Goal: Information Seeking & Learning: Learn about a topic

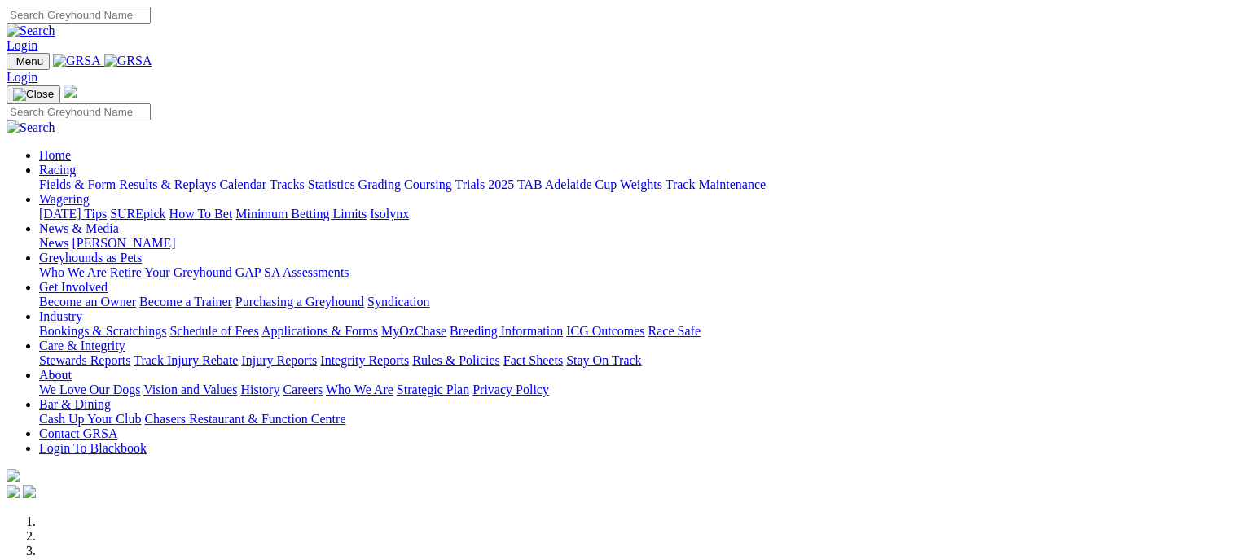
click at [65, 178] on link "Fields & Form" at bounding box center [77, 185] width 77 height 14
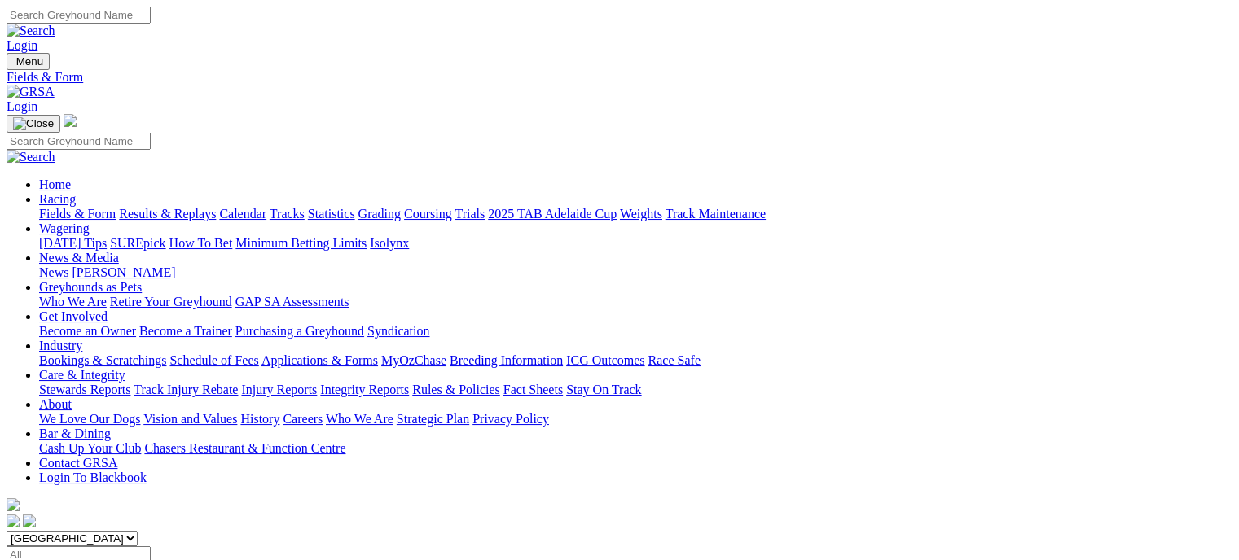
click at [85, 207] on link "Fields & Form" at bounding box center [77, 214] width 77 height 14
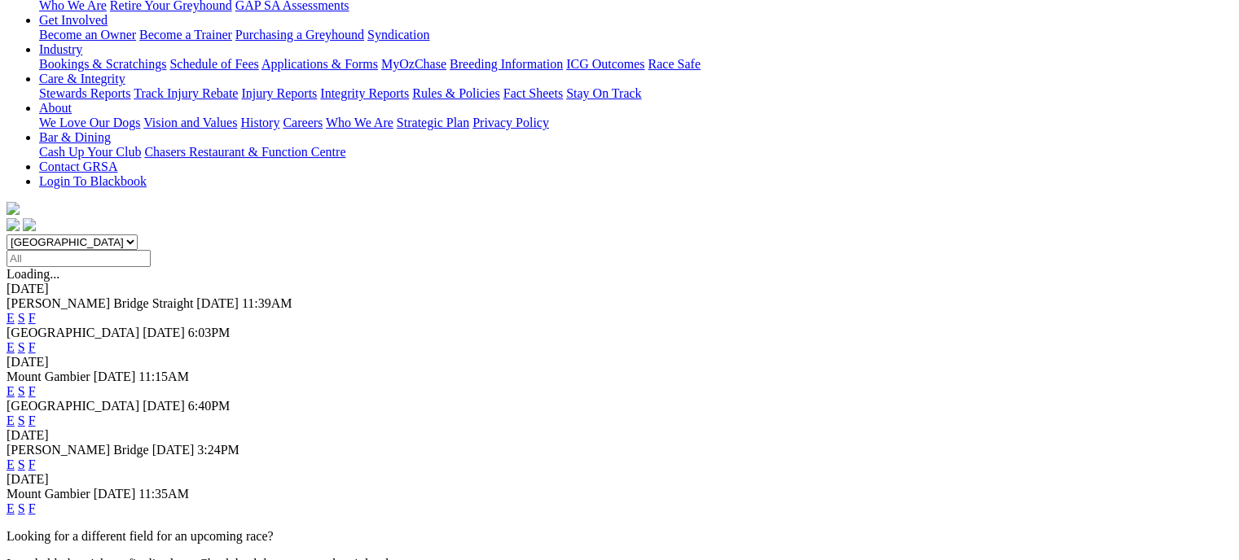
scroll to position [298, 0]
click at [36, 456] on link "F" at bounding box center [32, 463] width 7 height 14
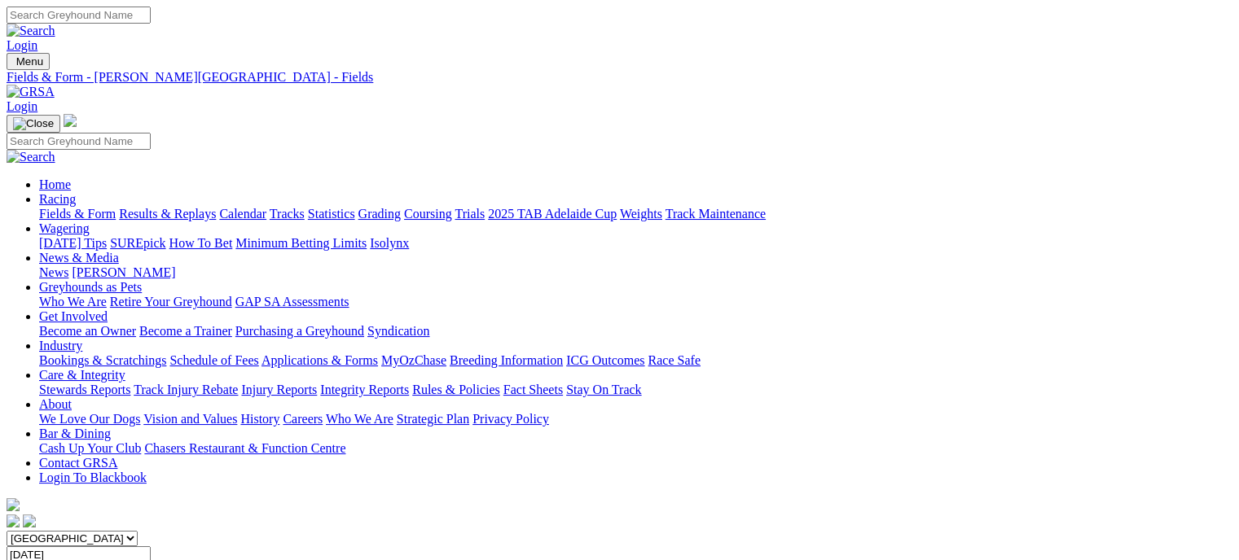
drag, startPoint x: 1243, startPoint y: 29, endPoint x: 860, endPoint y: 538, distance: 637.0
click at [216, 207] on link "Results & Replays" at bounding box center [167, 214] width 97 height 14
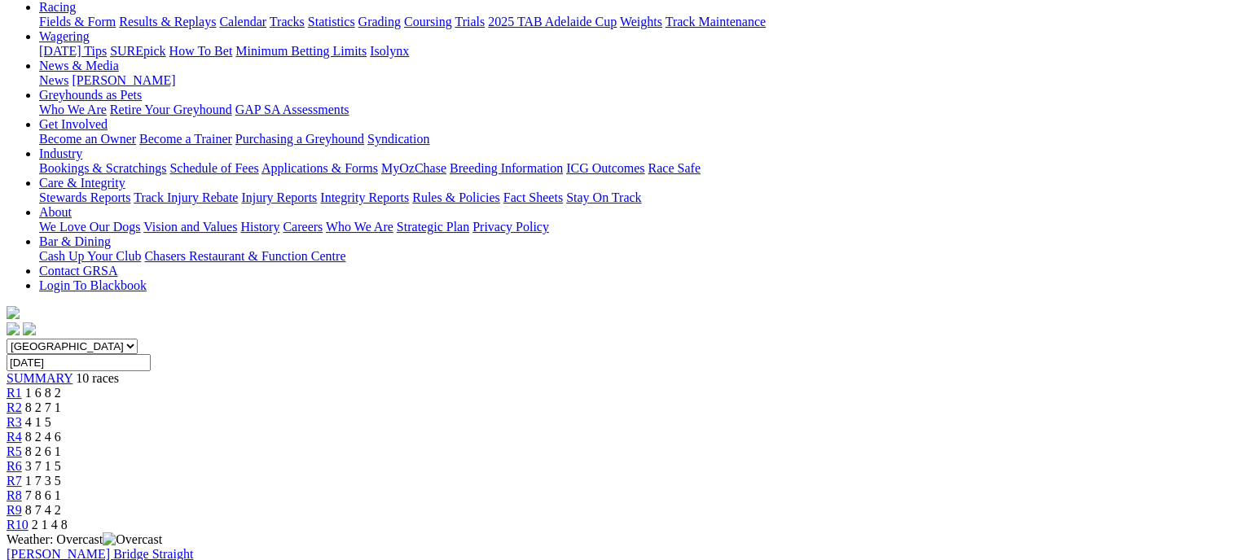
scroll to position [191, 0]
click at [389, 402] on div "R2 8 2 7 1" at bounding box center [620, 409] width 1226 height 15
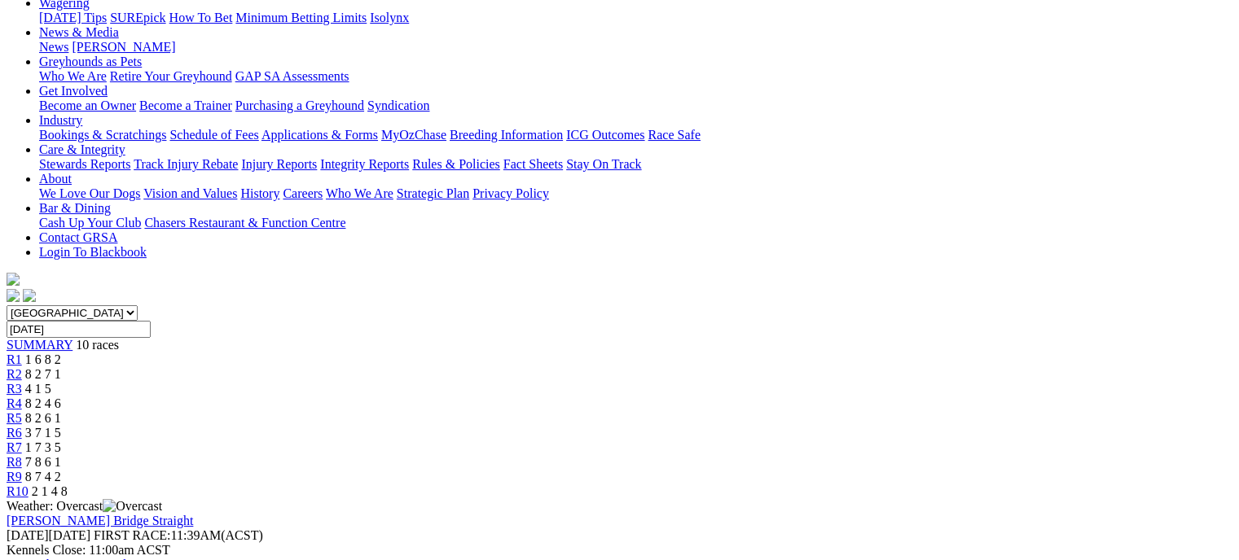
scroll to position [224, 0]
click at [22, 384] on link "R3" at bounding box center [14, 391] width 15 height 14
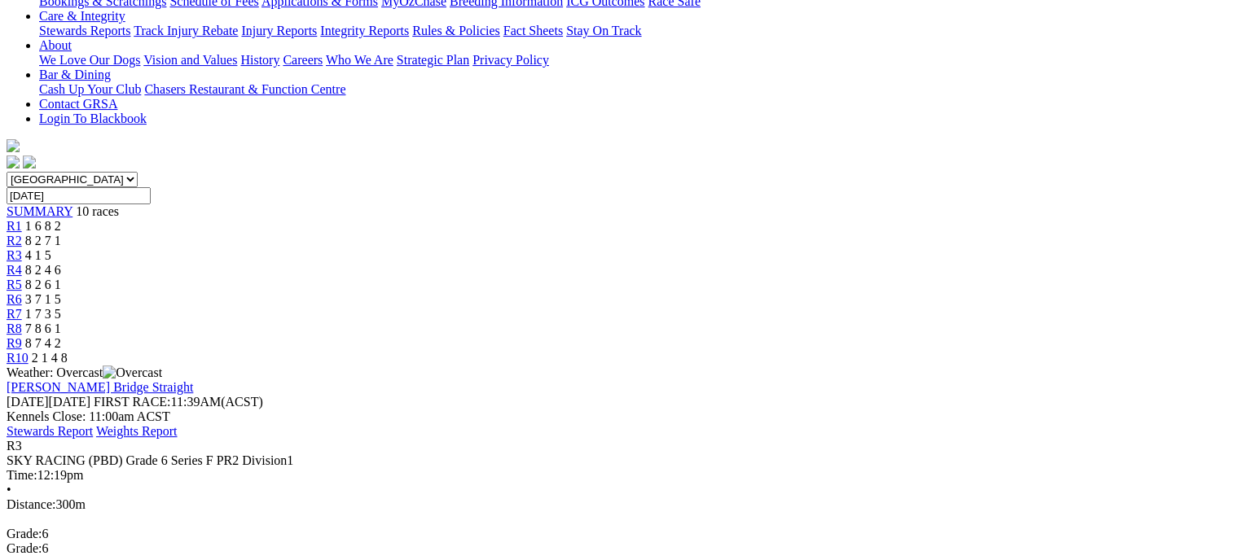
scroll to position [355, 0]
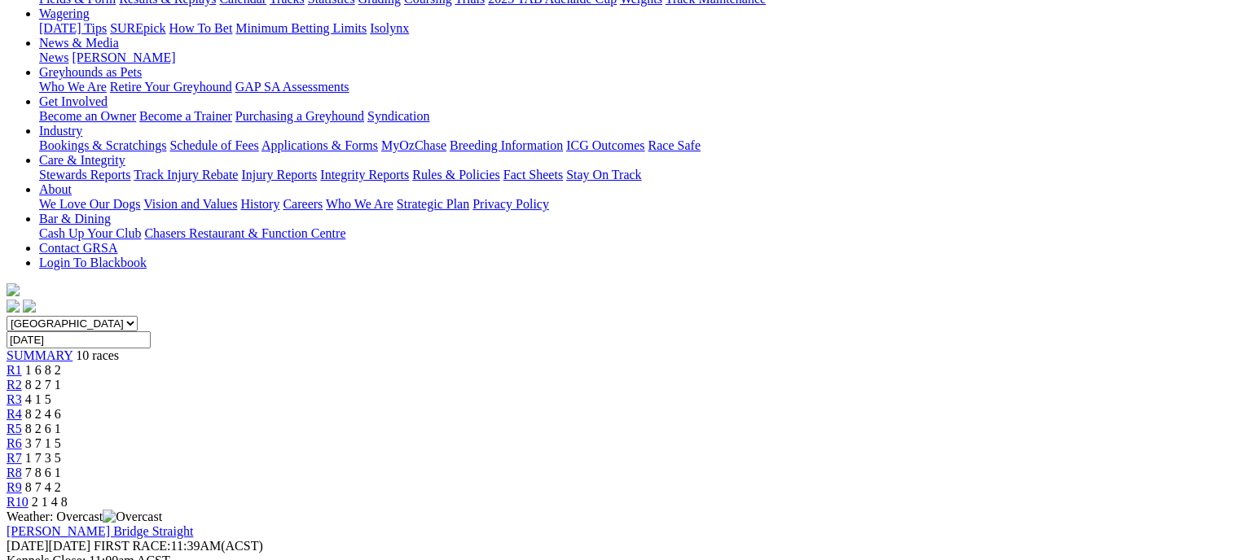
scroll to position [213, 0]
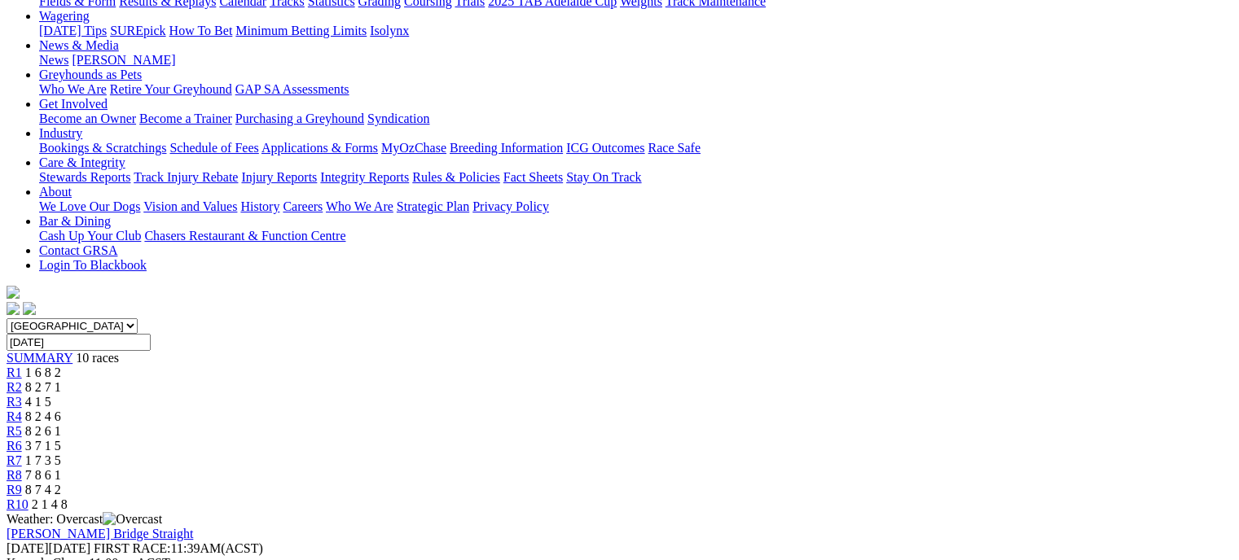
click at [574, 410] on div "R4 8 2 4 6" at bounding box center [620, 417] width 1226 height 15
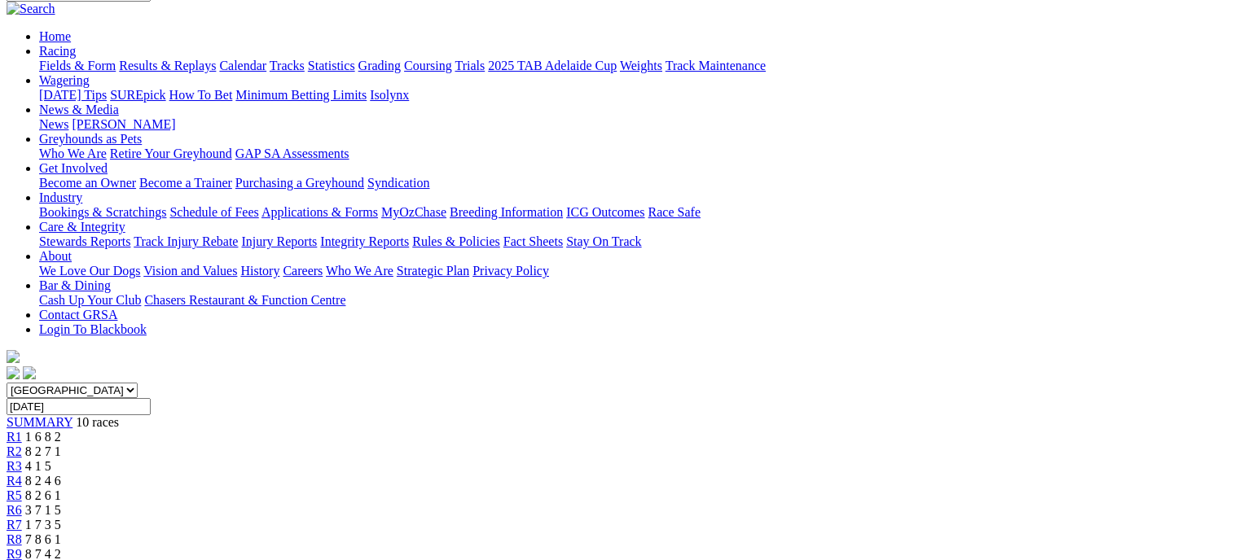
scroll to position [134, 0]
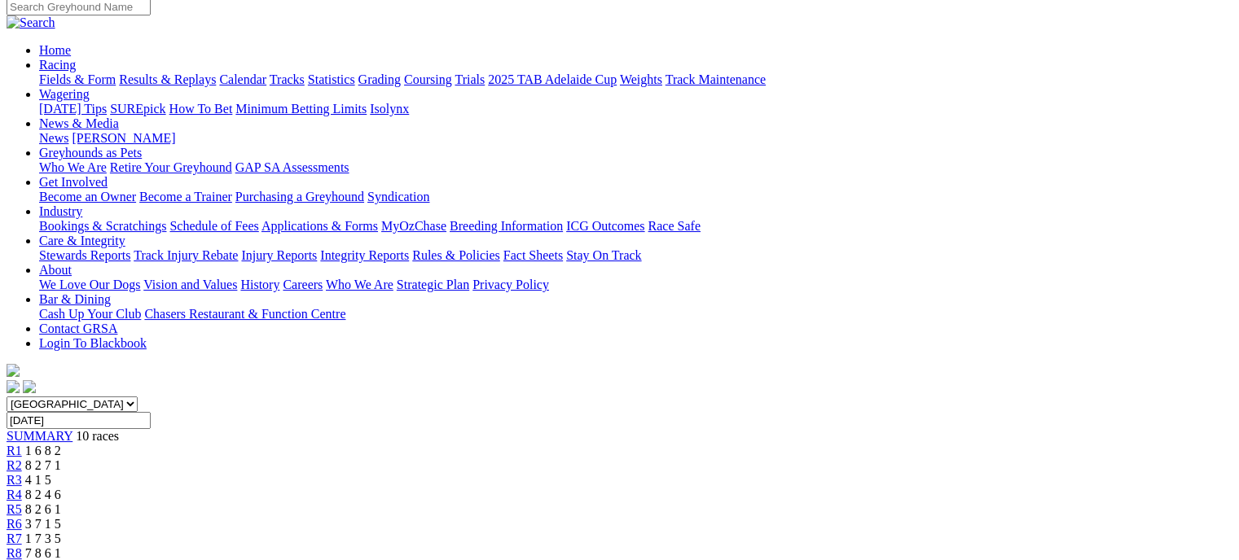
click at [22, 503] on link "R5" at bounding box center [14, 510] width 15 height 14
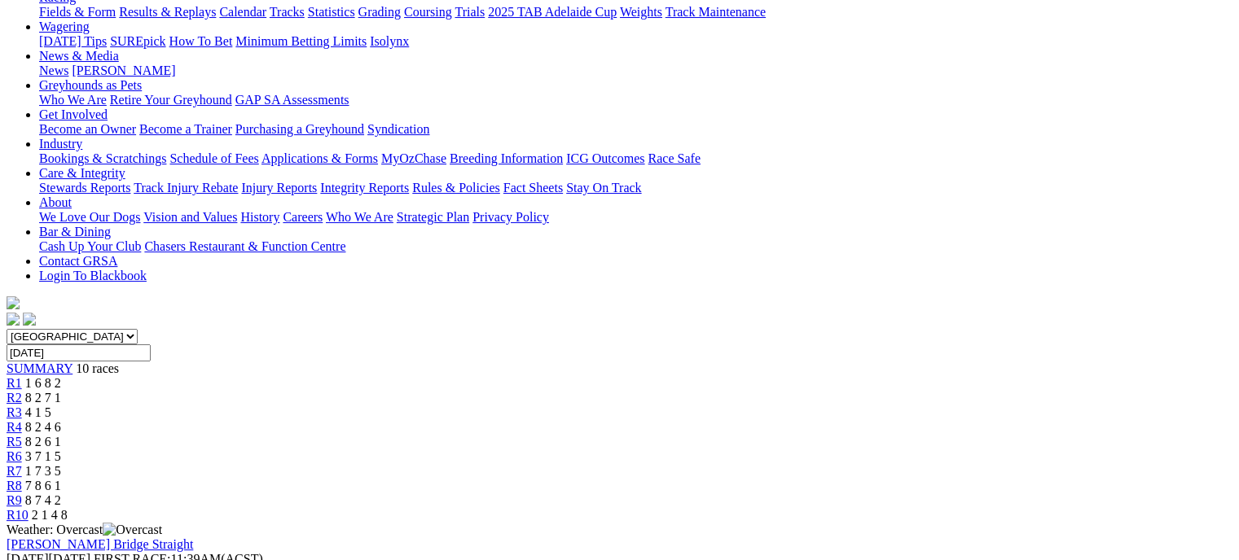
scroll to position [190, 0]
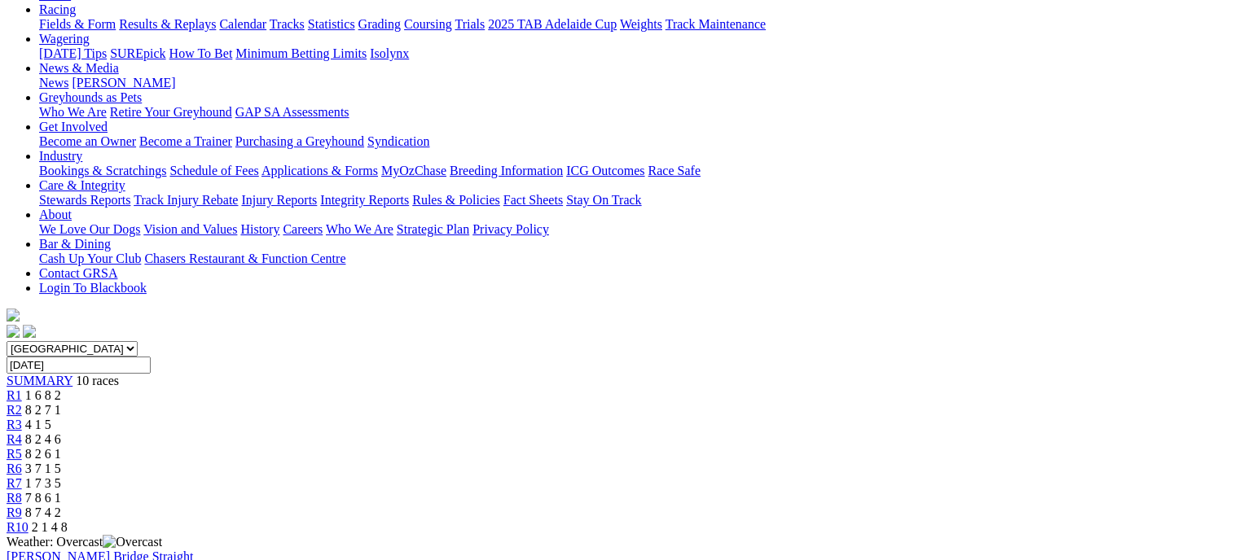
click at [22, 462] on link "R6" at bounding box center [14, 469] width 15 height 14
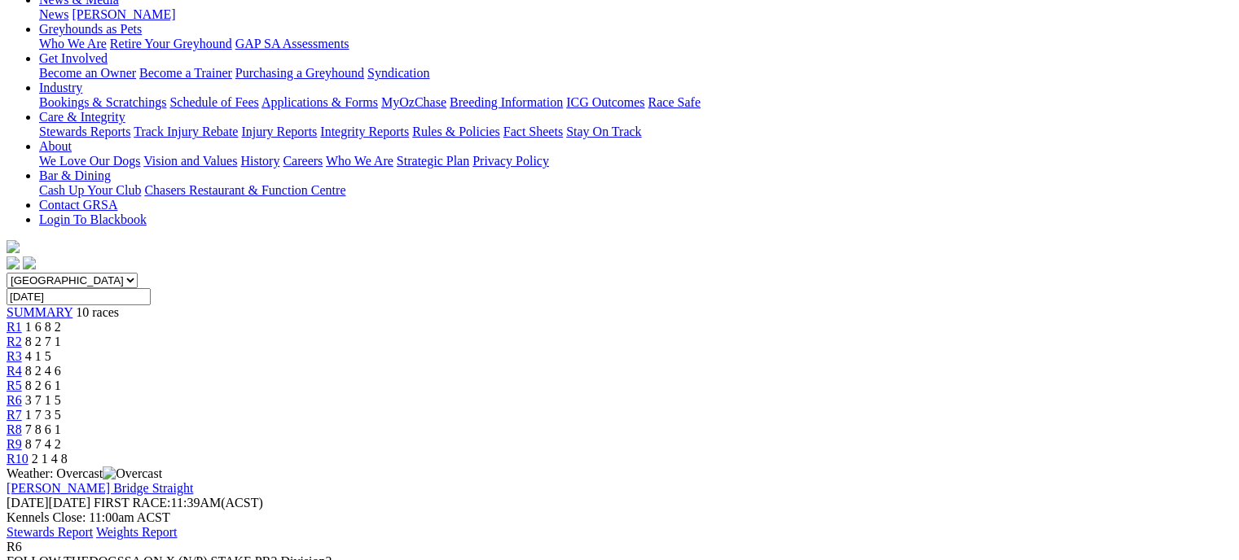
scroll to position [236, 0]
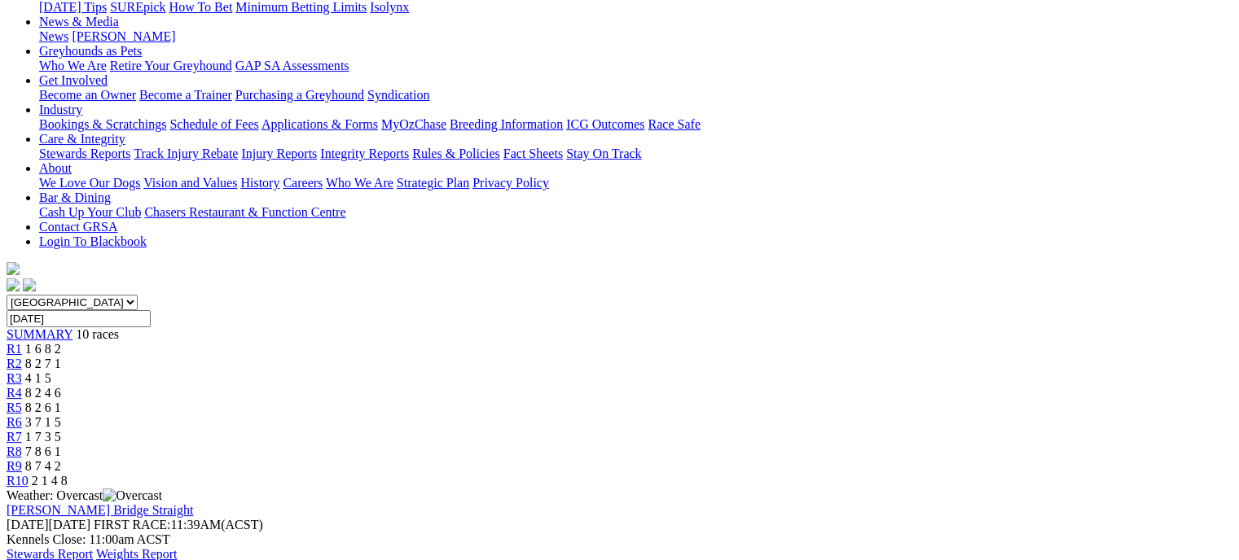
click at [22, 430] on link "R7" at bounding box center [14, 437] width 15 height 14
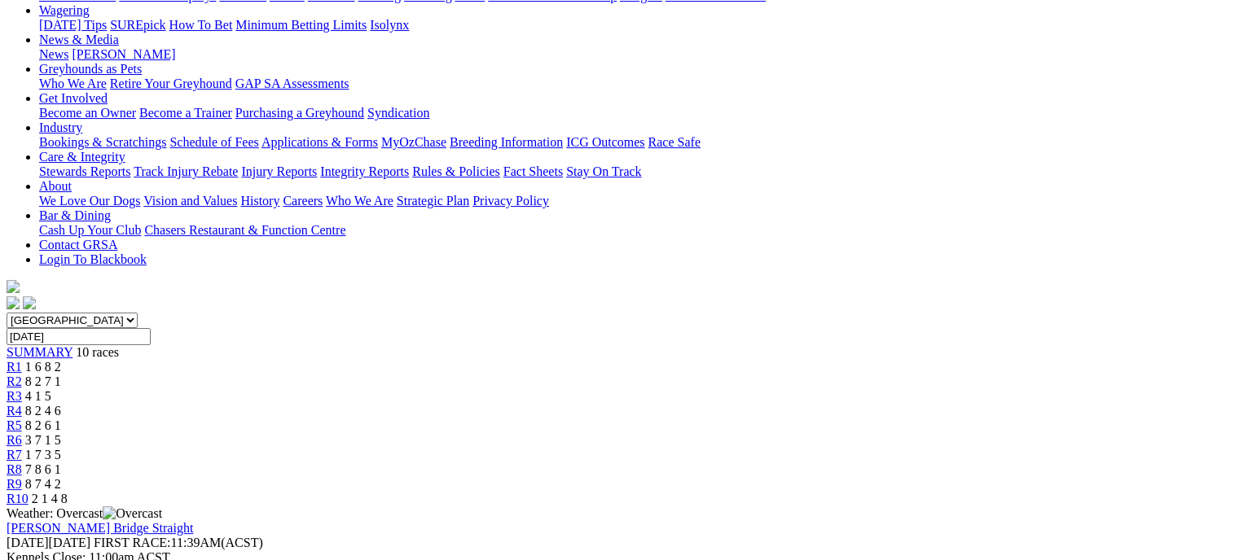
scroll to position [203, 0]
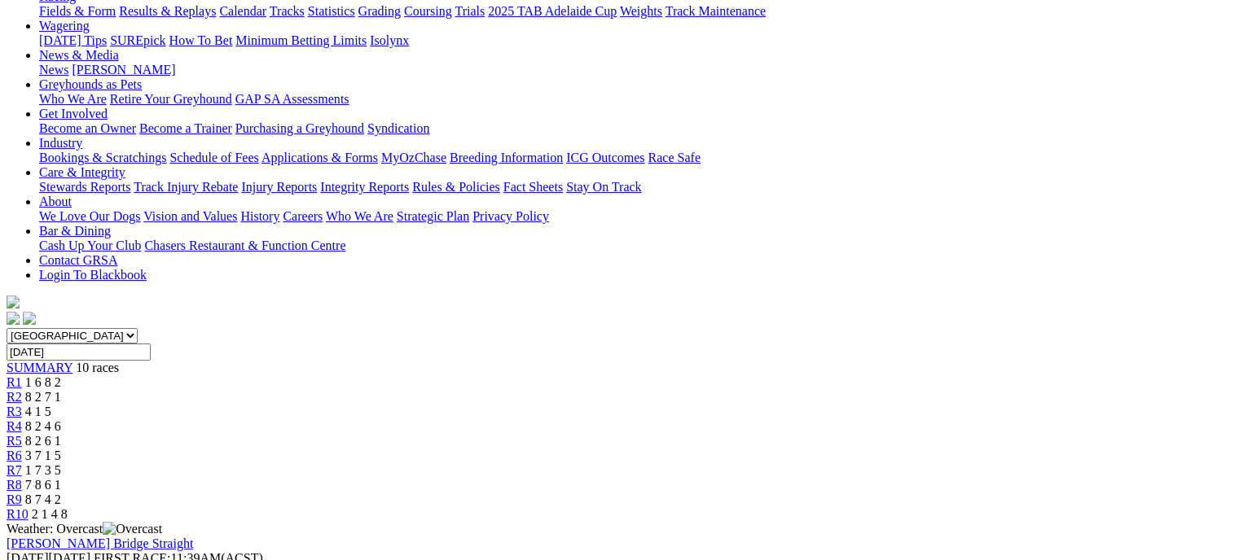
click at [22, 478] on link "R8" at bounding box center [14, 485] width 15 height 14
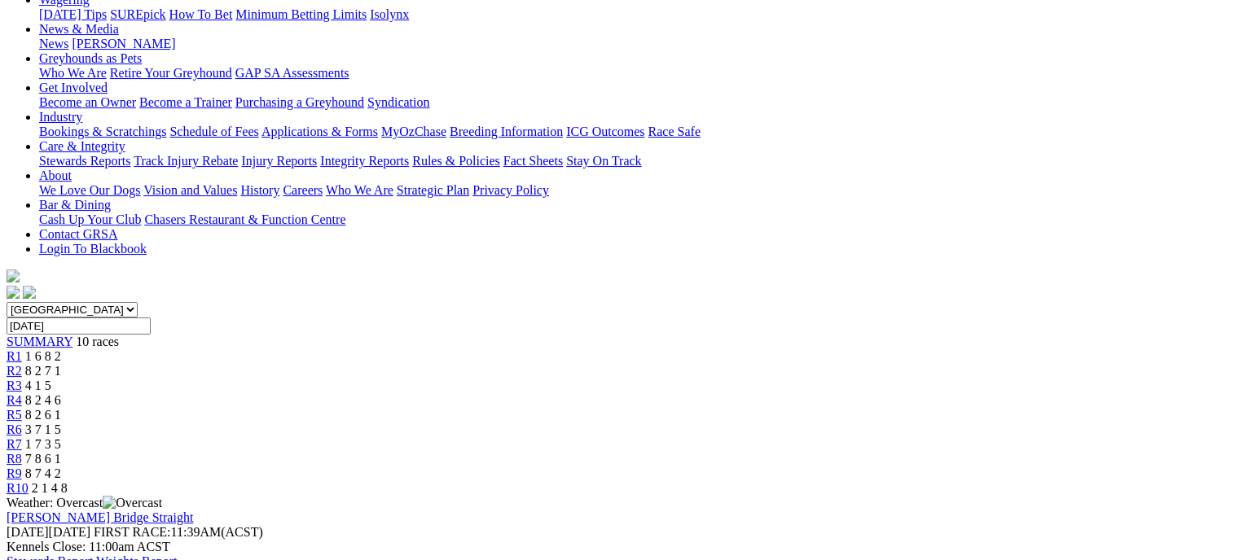
scroll to position [215, 0]
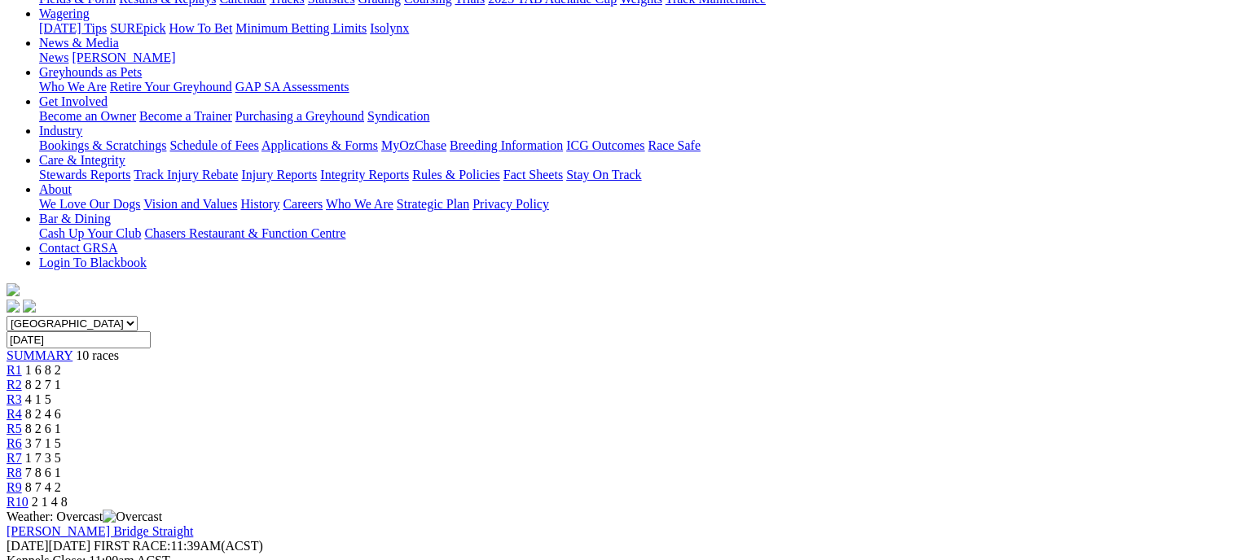
click at [22, 481] on link "R9" at bounding box center [14, 488] width 15 height 14
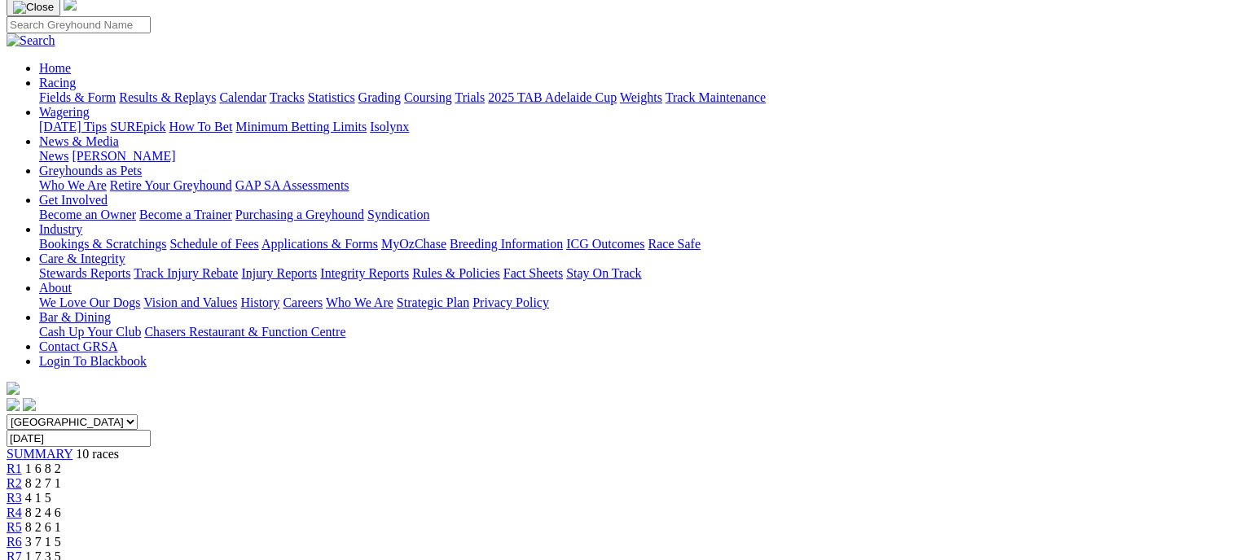
scroll to position [112, 0]
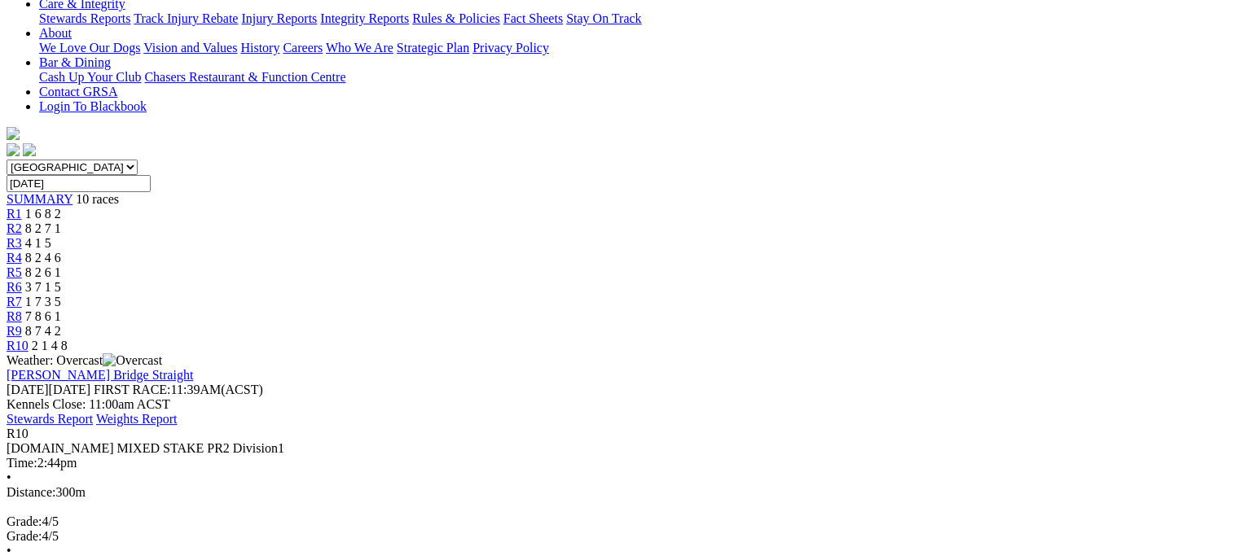
scroll to position [376, 0]
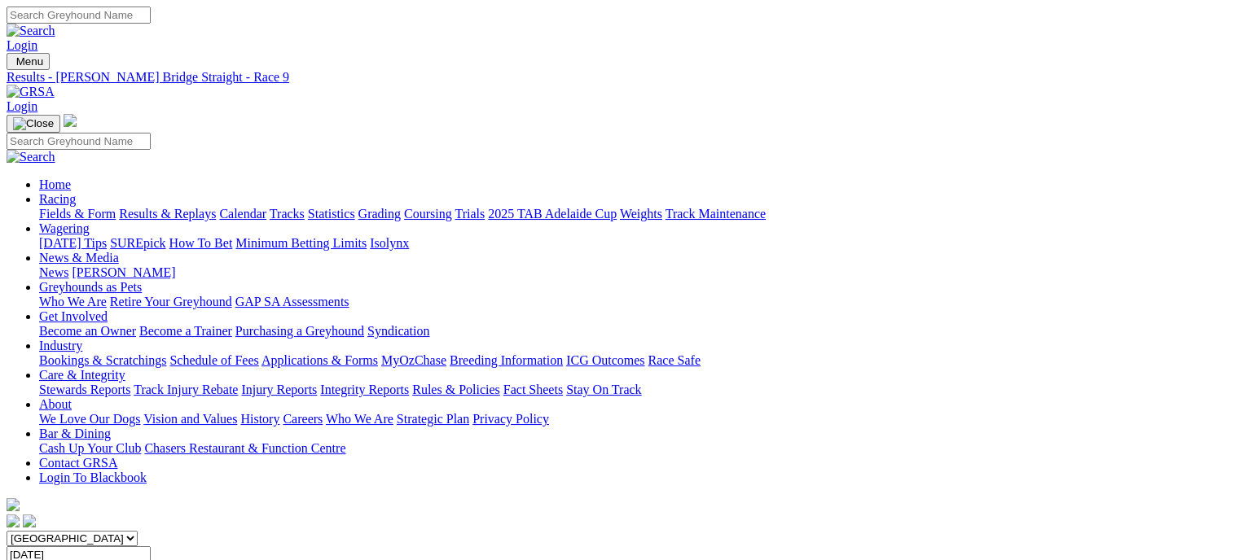
click at [216, 207] on link "Results & Replays" at bounding box center [167, 214] width 97 height 14
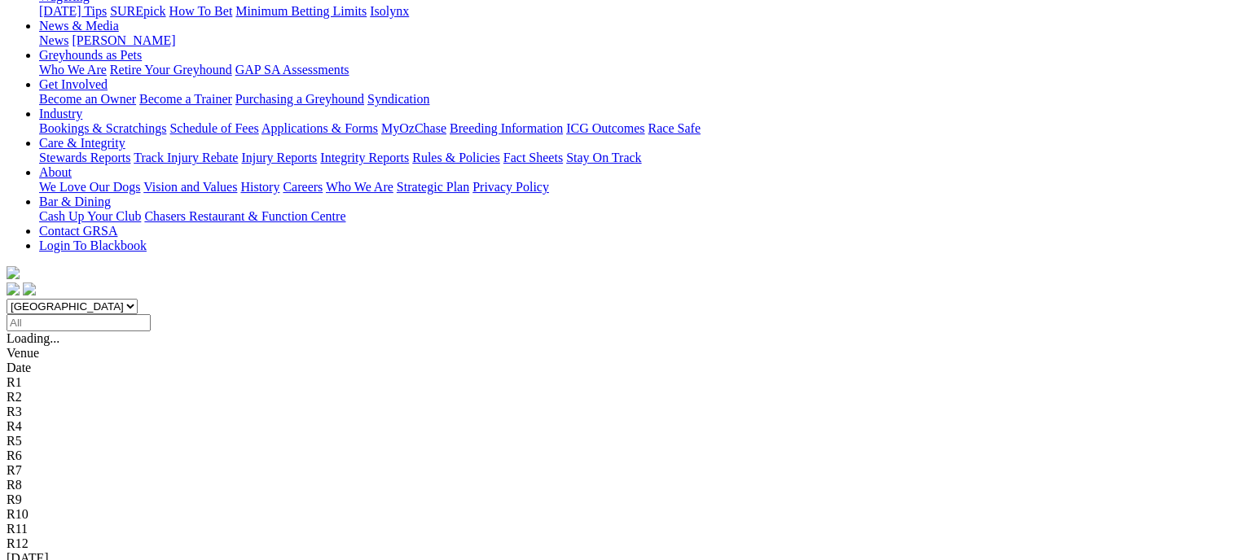
scroll to position [237, 0]
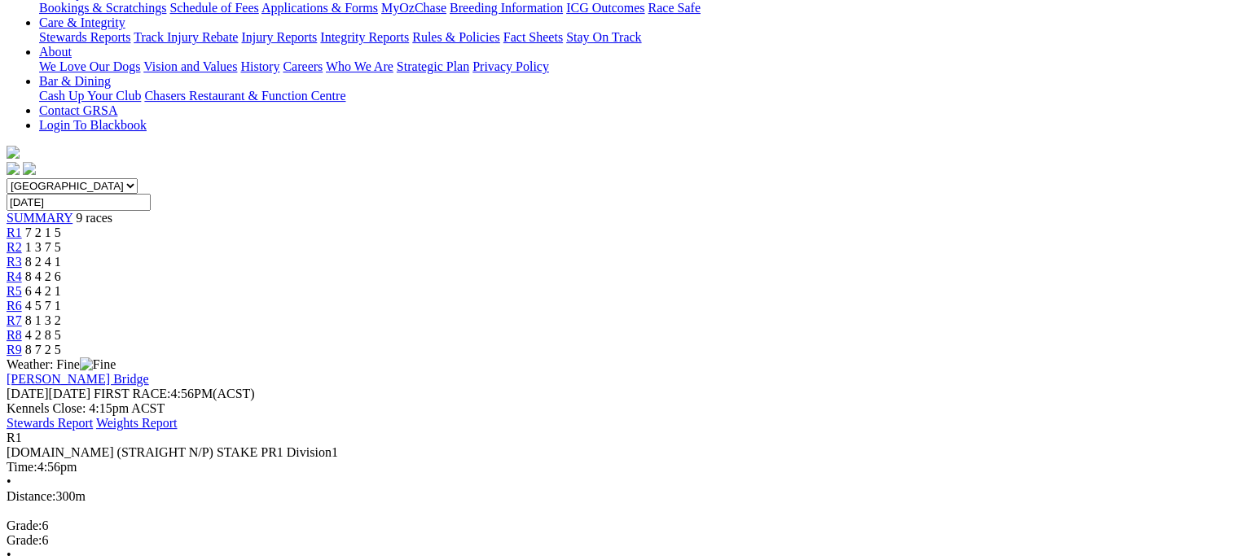
scroll to position [414, 0]
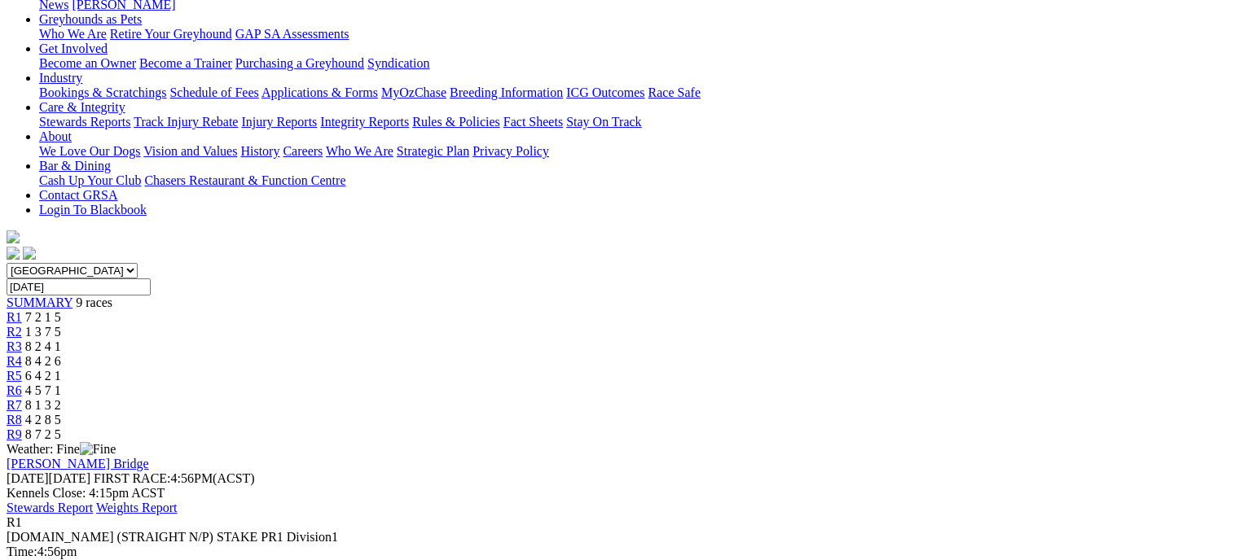
scroll to position [237, 0]
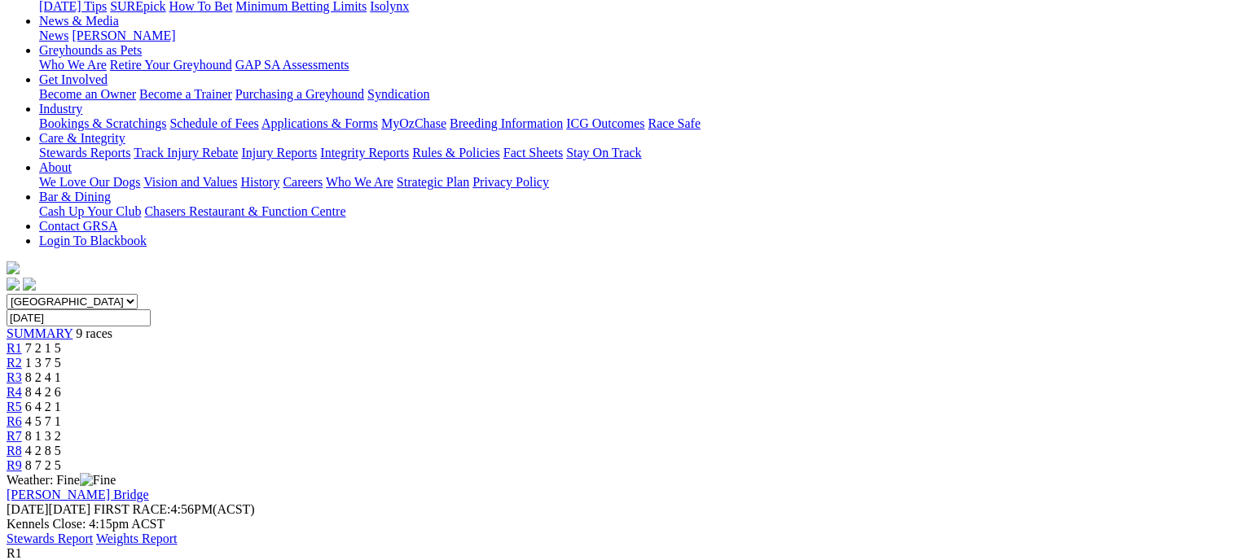
click at [22, 356] on link "R2" at bounding box center [14, 363] width 15 height 14
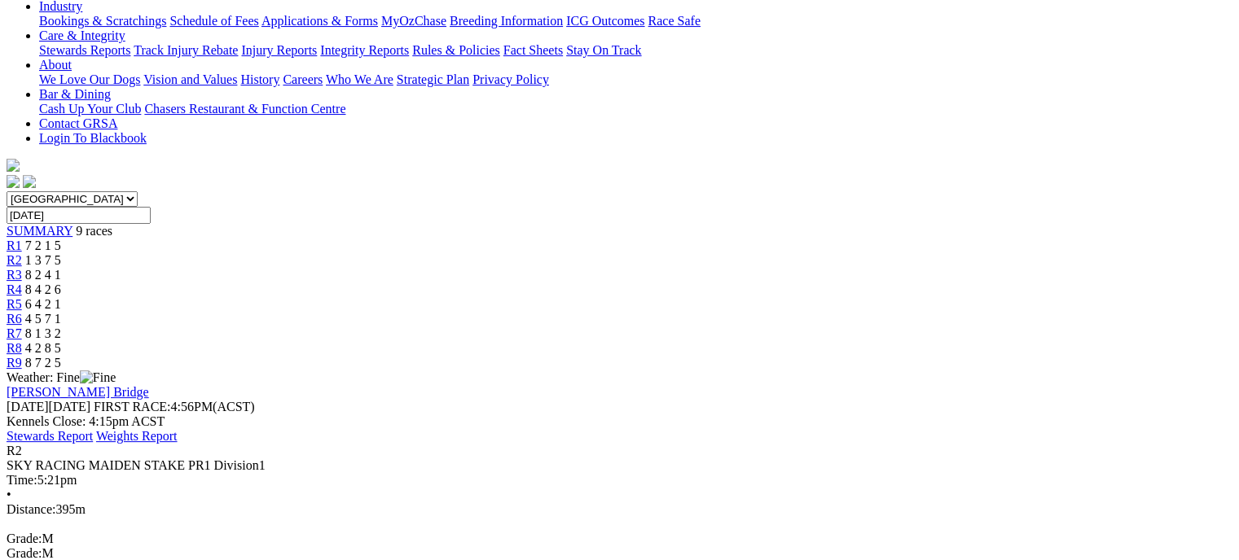
scroll to position [336, 0]
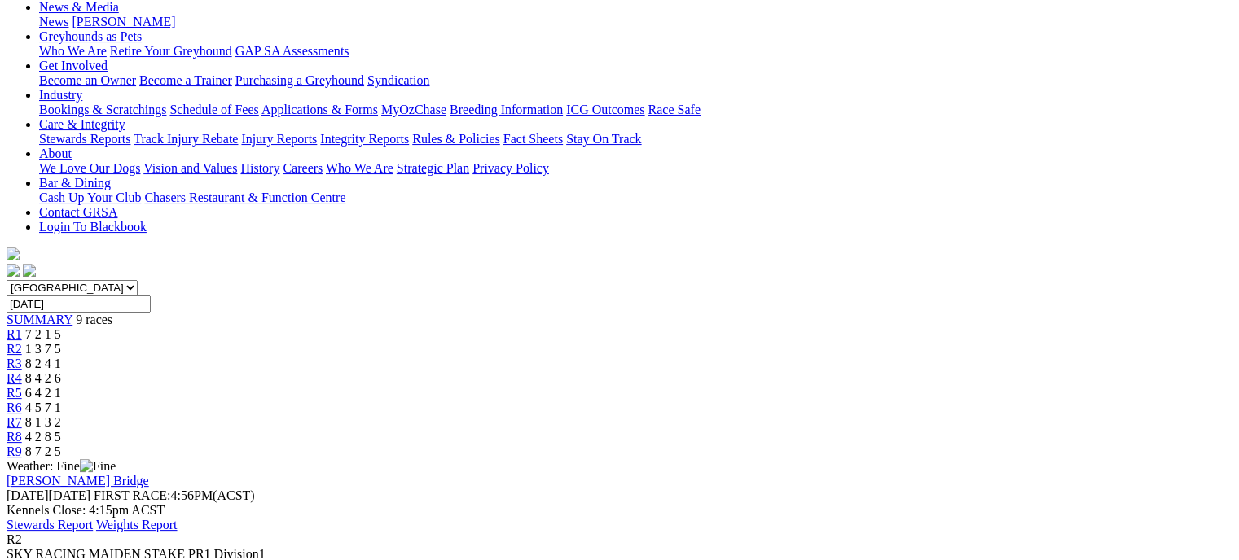
scroll to position [253, 0]
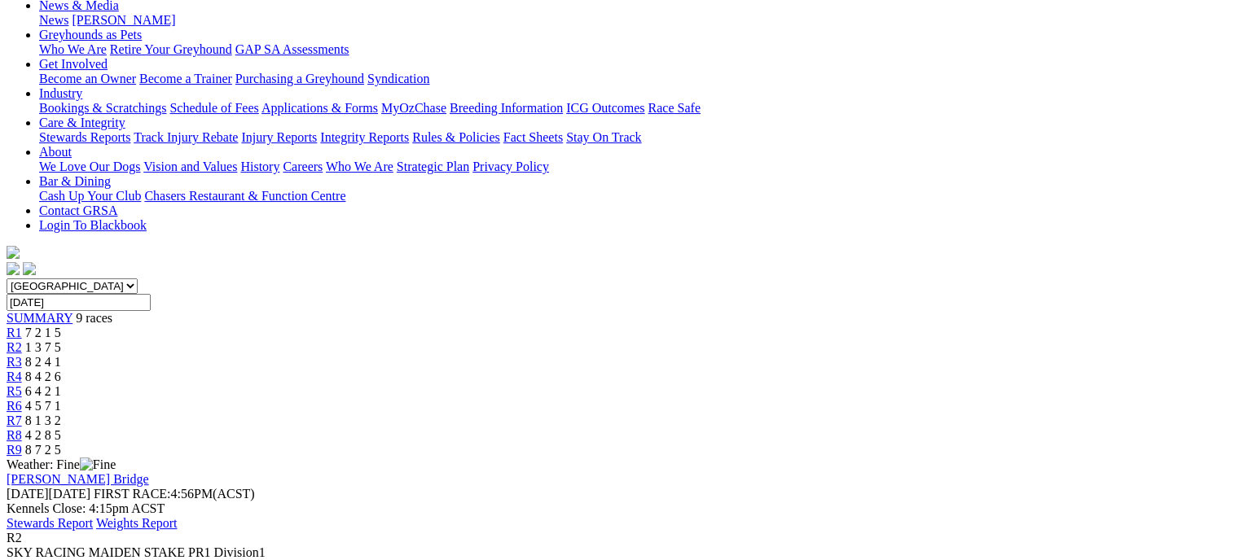
click at [22, 355] on link "R3" at bounding box center [14, 362] width 15 height 14
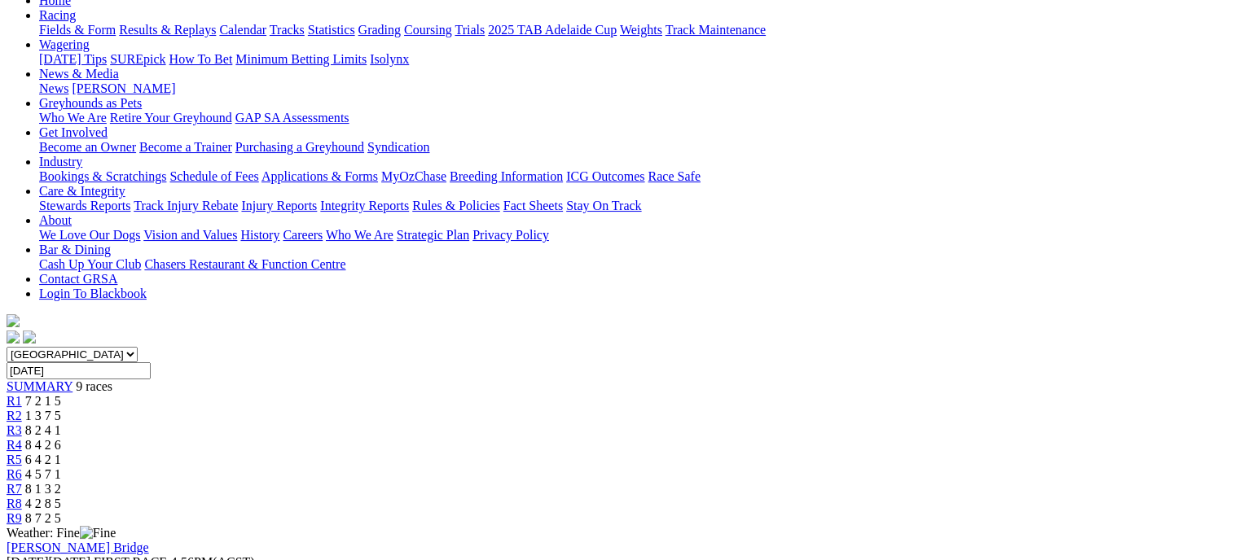
scroll to position [177, 0]
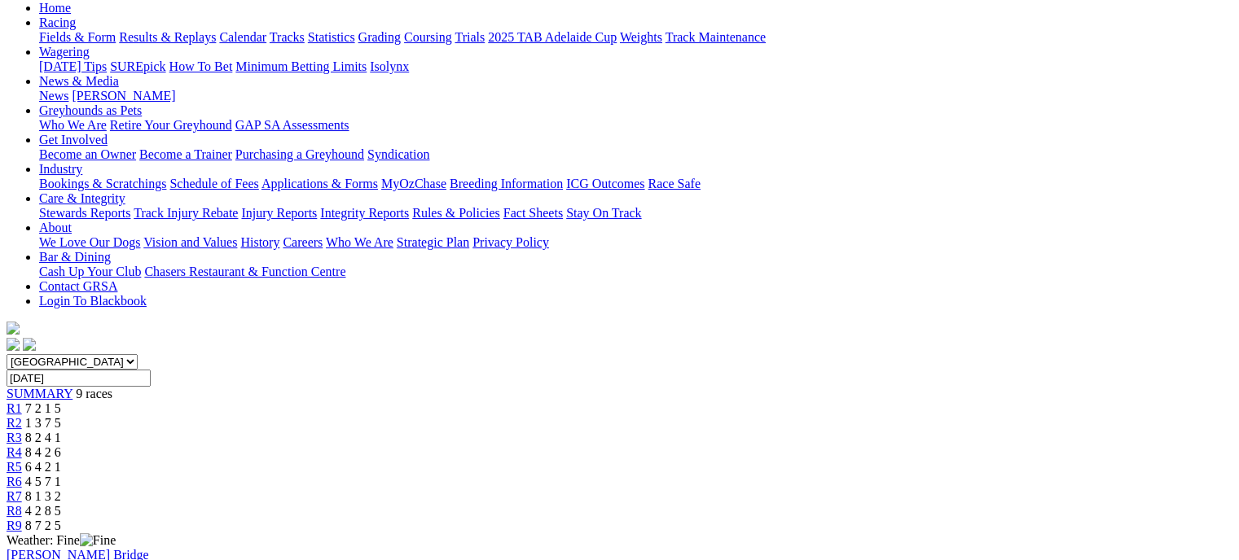
click at [22, 446] on link "R4" at bounding box center [14, 453] width 15 height 14
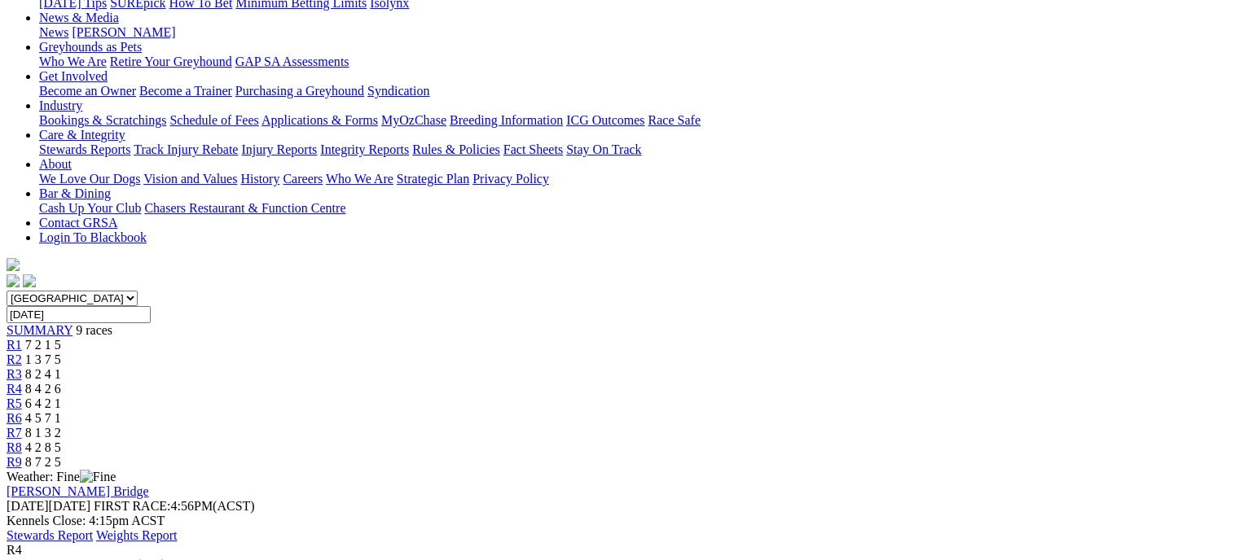
scroll to position [228, 0]
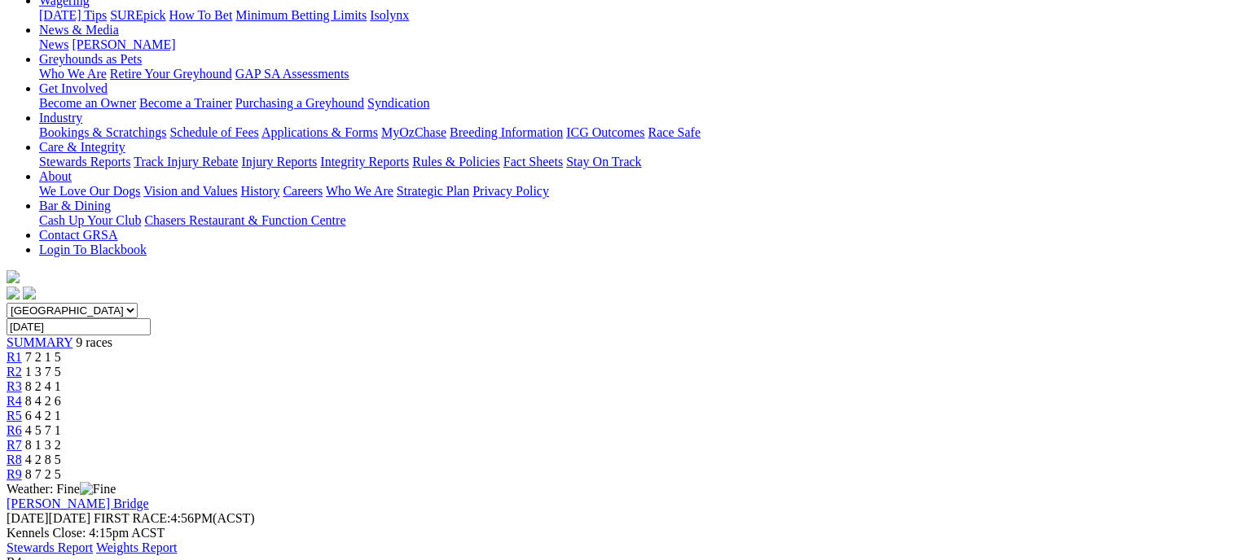
click at [723, 409] on div "R5 6 4 2 1" at bounding box center [620, 416] width 1226 height 15
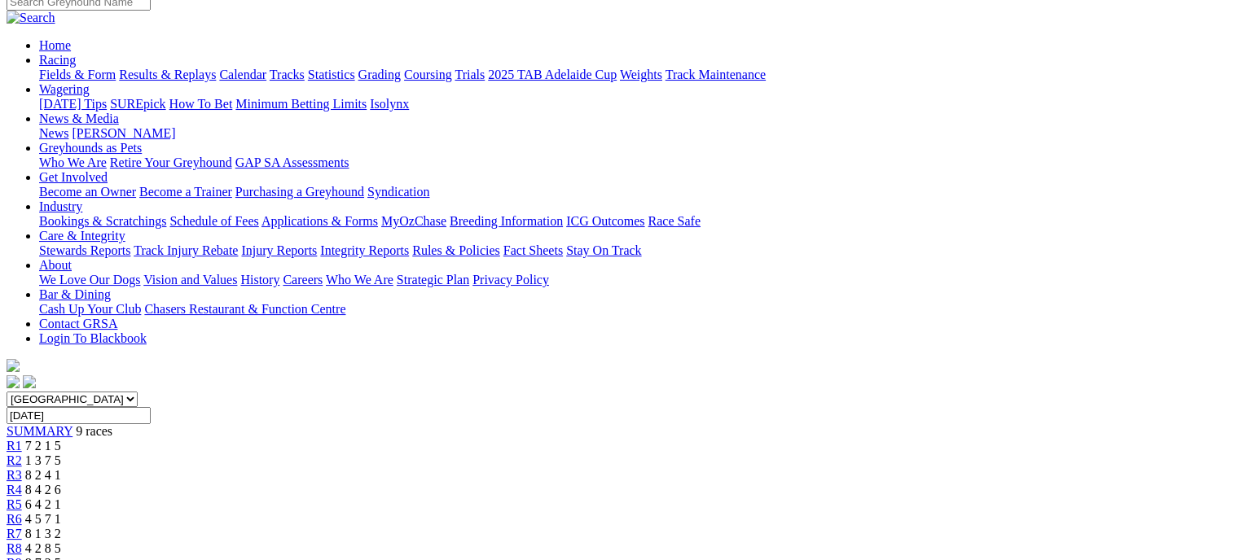
scroll to position [105, 0]
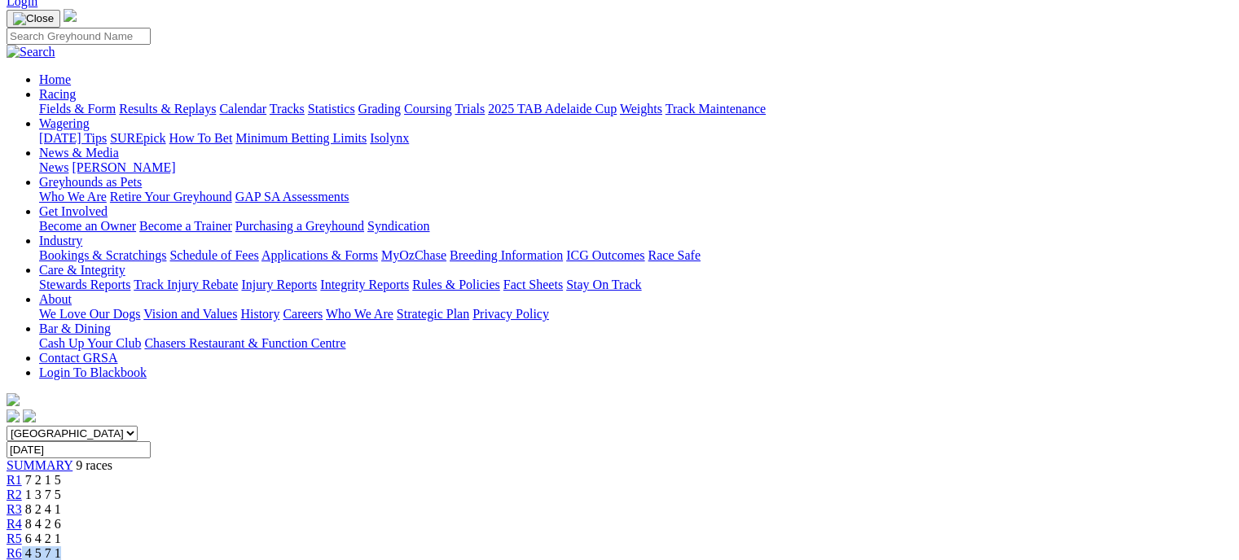
click at [816, 547] on div "R6 4 5 7 1" at bounding box center [620, 554] width 1226 height 15
click at [22, 547] on link "R6" at bounding box center [14, 554] width 15 height 14
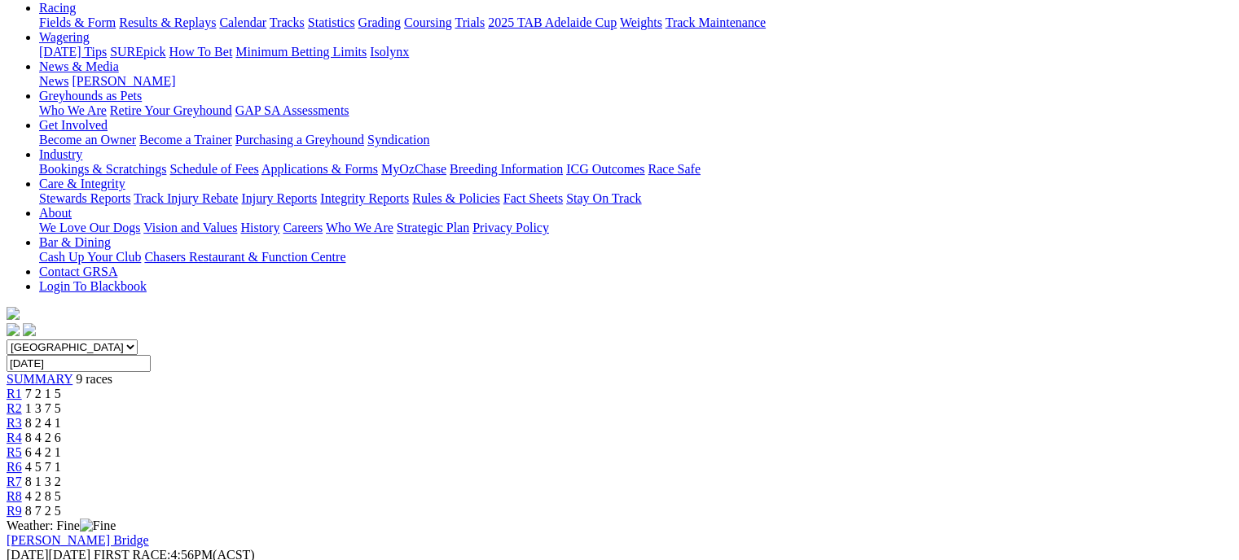
scroll to position [189, 0]
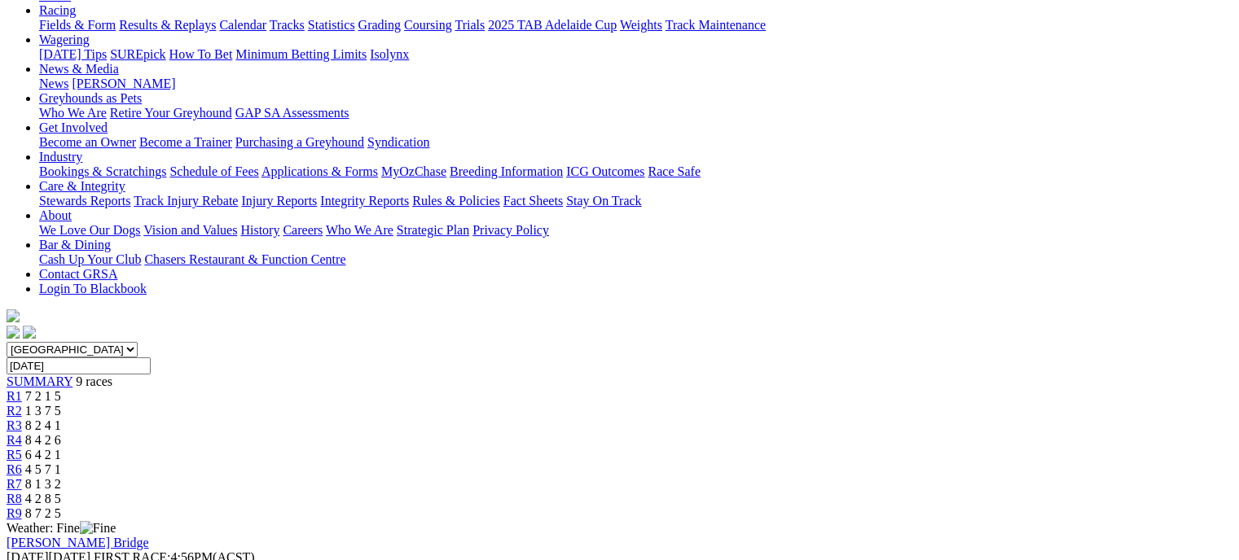
click at [22, 477] on link "R7" at bounding box center [14, 484] width 15 height 14
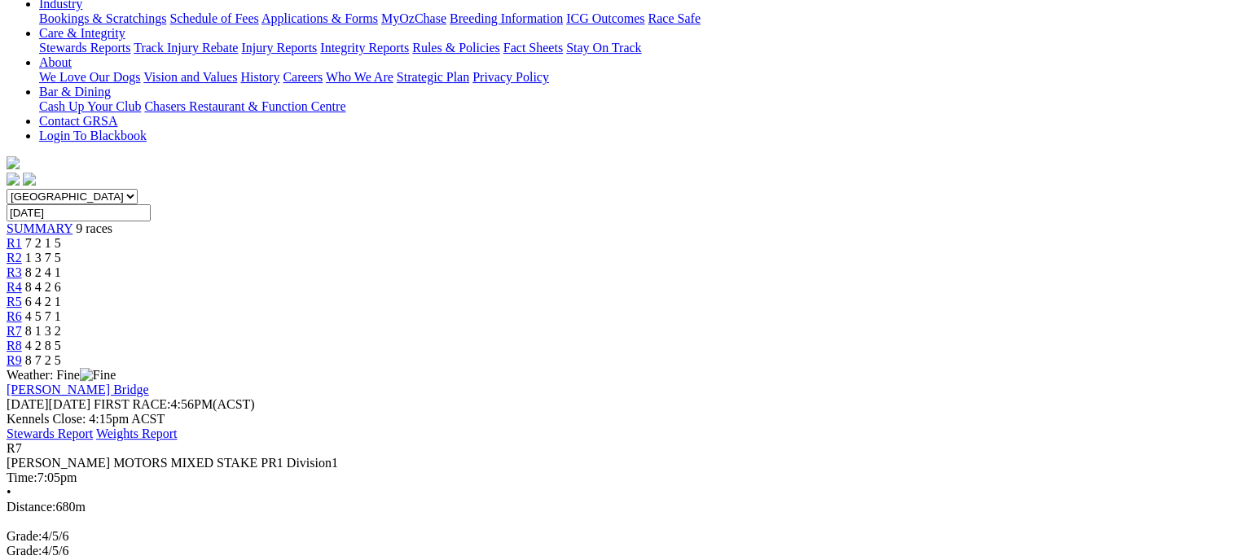
scroll to position [332, 0]
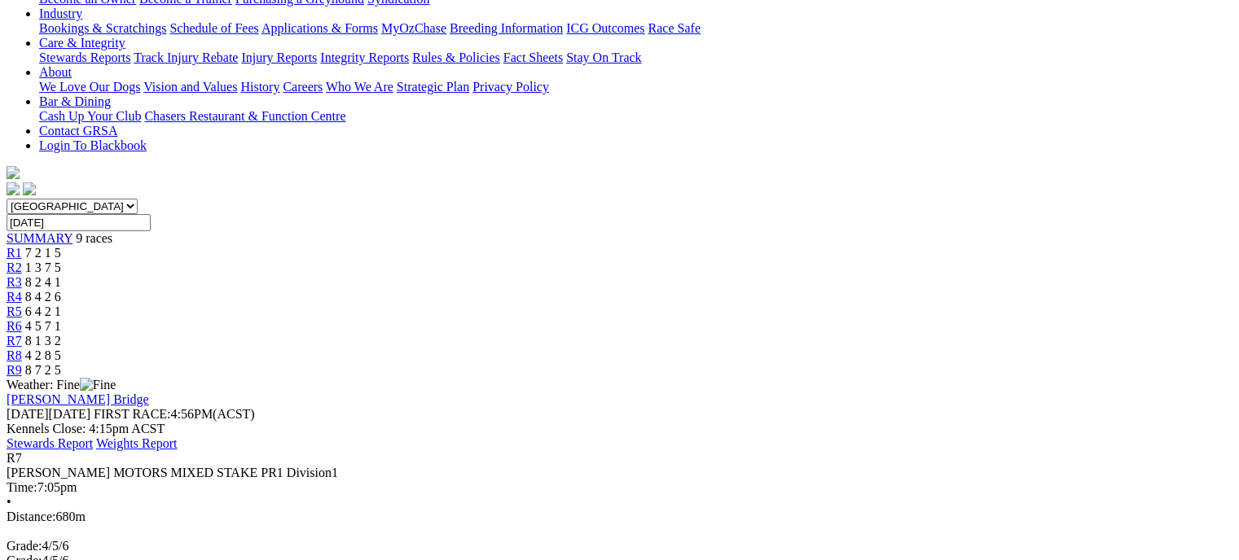
drag, startPoint x: 1210, startPoint y: 152, endPoint x: 1213, endPoint y: 120, distance: 32.7
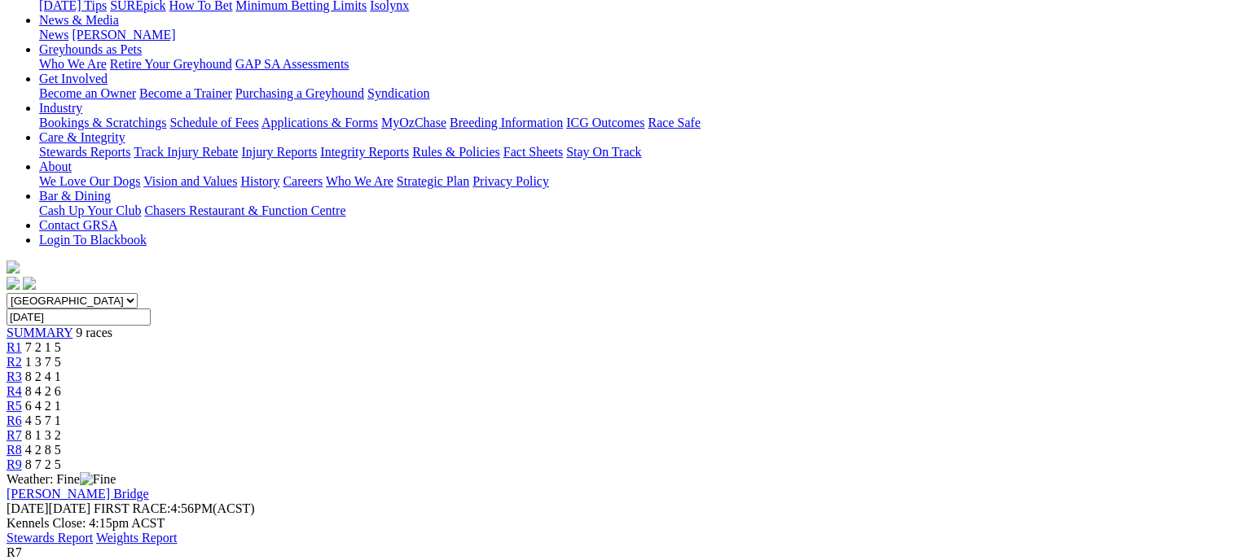
scroll to position [222, 0]
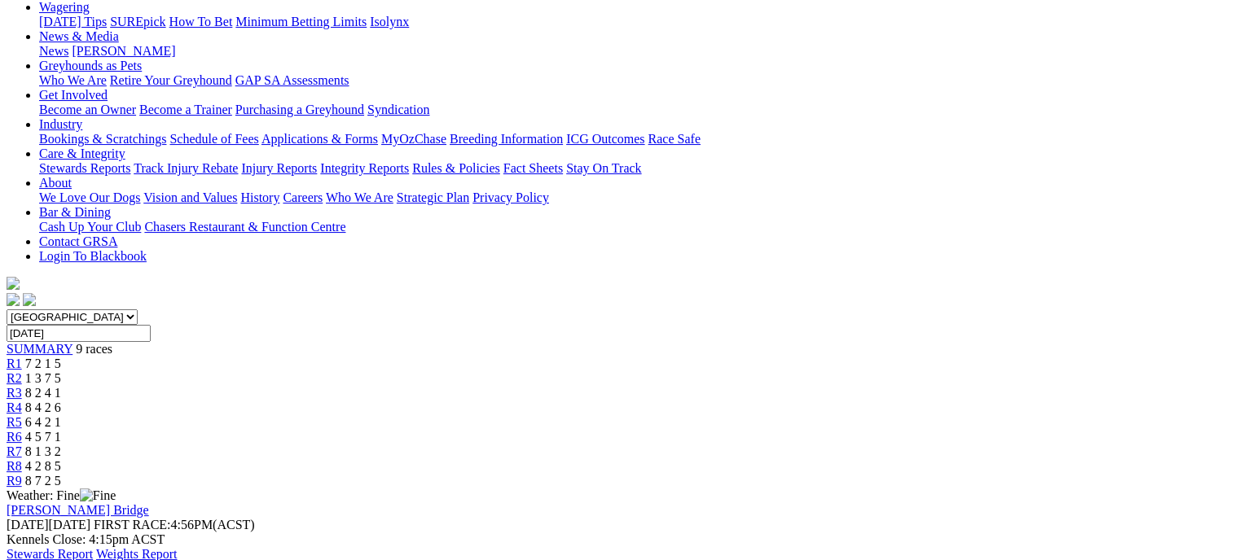
click at [22, 459] on link "R8" at bounding box center [14, 466] width 15 height 14
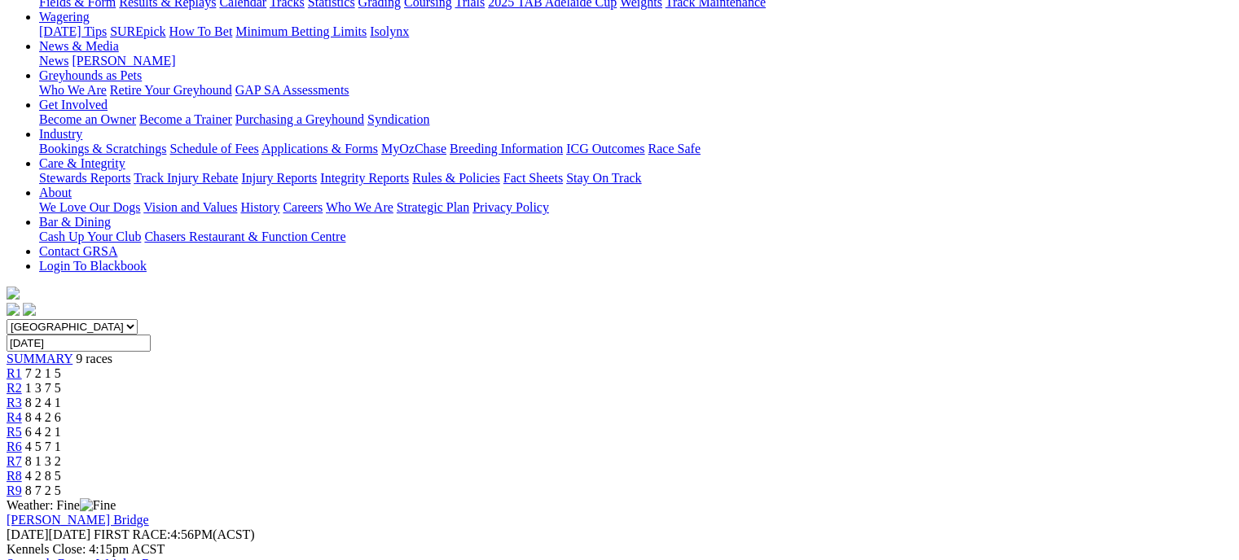
click at [61, 484] on span "8 7 2 5" at bounding box center [43, 491] width 36 height 14
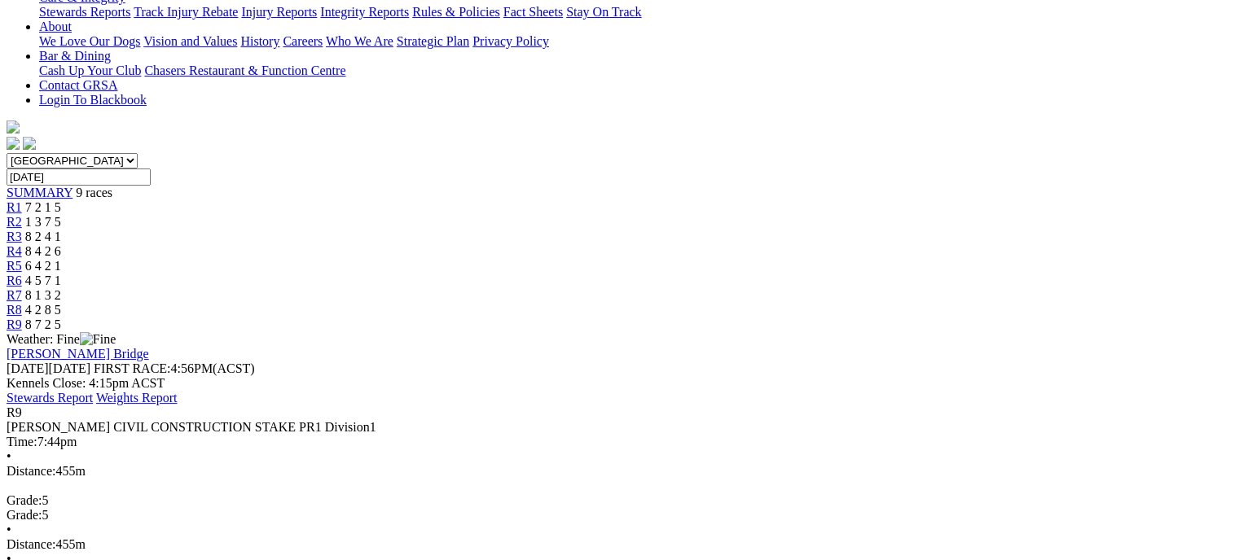
scroll to position [380, 0]
